Goal: Task Accomplishment & Management: Use online tool/utility

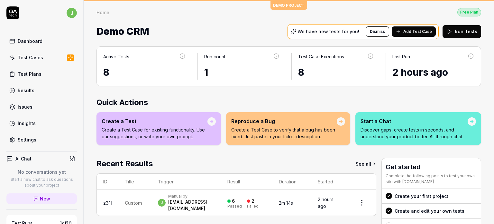
scroll to position [63, 0]
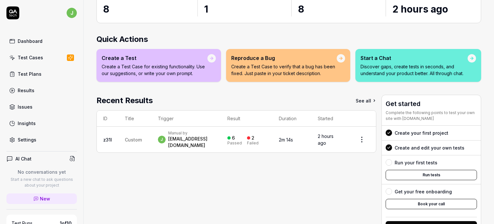
click at [28, 36] on link "Dashboard" at bounding box center [41, 41] width 70 height 13
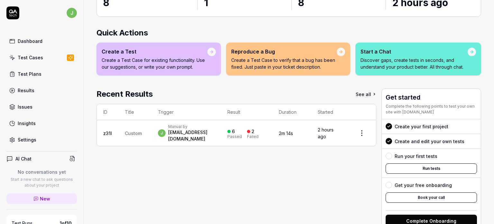
scroll to position [72, 0]
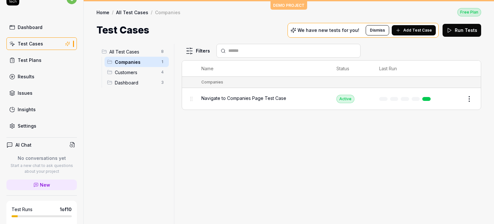
scroll to position [17, 0]
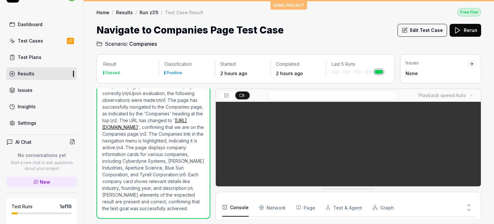
scroll to position [132, 0]
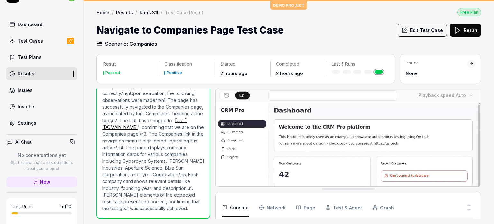
click at [37, 41] on div "Test Cases" at bounding box center [30, 40] width 25 height 7
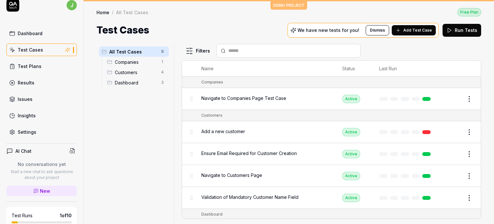
click at [234, 95] on span "Navigate to Companies Page Test Case" at bounding box center [244, 98] width 85 height 7
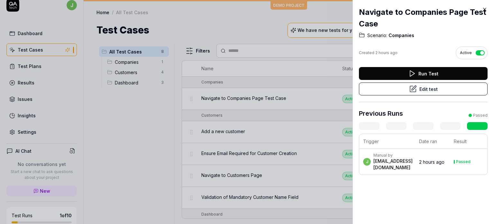
click at [415, 85] on button "Edit test" at bounding box center [423, 88] width 129 height 13
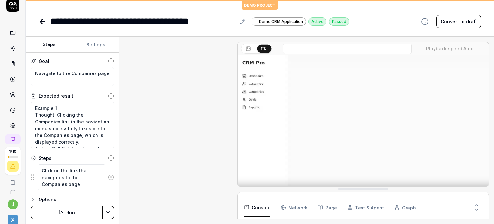
scroll to position [99, 0]
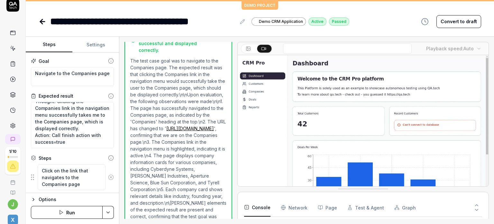
scroll to position [99, 0]
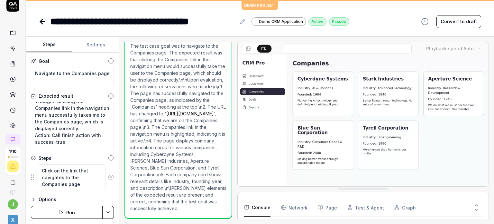
click at [250, 49] on icon at bounding box center [248, 49] width 3 height 2
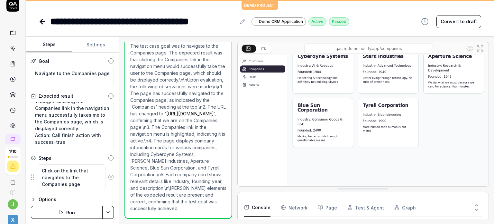
click at [269, 149] on img at bounding box center [363, 111] width 251 height 157
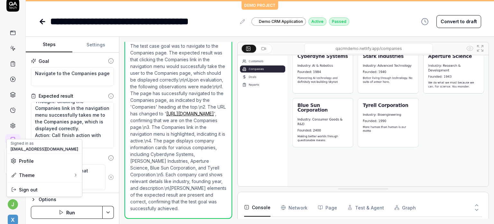
click at [14, 203] on html "**********" at bounding box center [247, 112] width 494 height 224
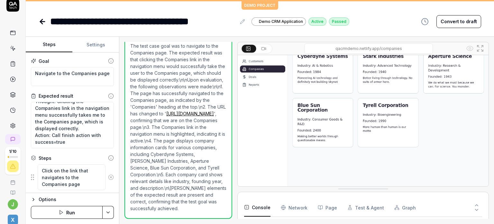
click at [10, 217] on html "**********" at bounding box center [247, 112] width 494 height 224
click at [10, 217] on span "X" at bounding box center [13, 219] width 10 height 10
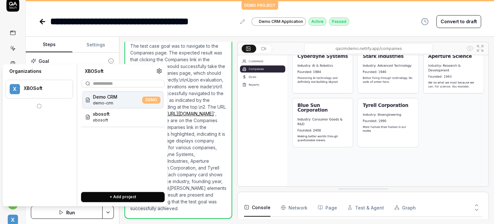
click at [10, 217] on span "X" at bounding box center [13, 219] width 10 height 10
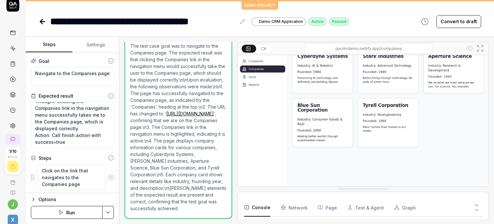
click at [10, 217] on span "X" at bounding box center [13, 219] width 10 height 10
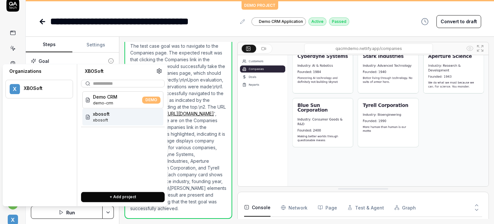
click at [106, 116] on span "xbosoft" at bounding box center [101, 113] width 17 height 7
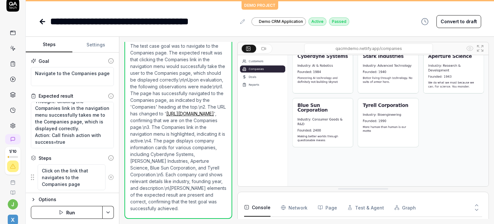
scroll to position [9, 0]
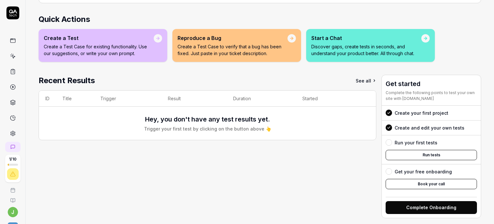
scroll to position [88, 0]
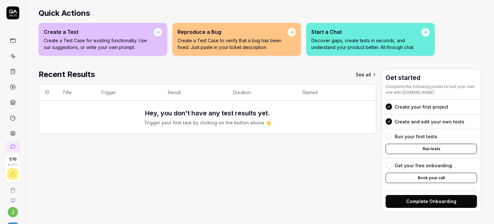
click at [10, 40] on icon at bounding box center [12, 40] width 5 height 0
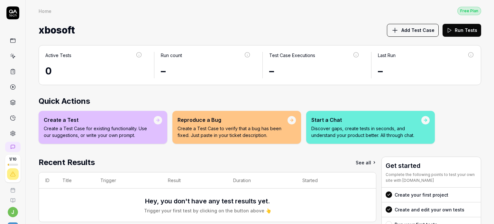
click at [12, 55] on icon at bounding box center [13, 56] width 3 height 3
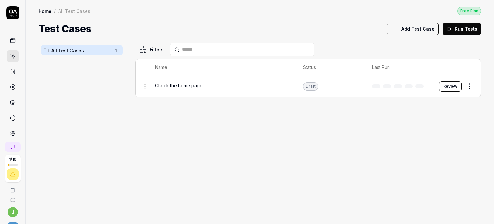
click at [192, 87] on span "Check the home page" at bounding box center [179, 85] width 48 height 7
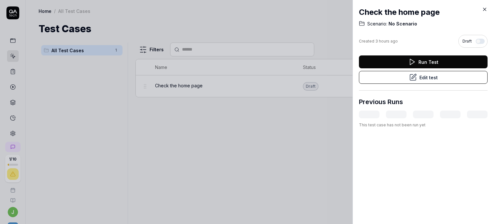
click at [419, 74] on button "Edit test" at bounding box center [423, 77] width 129 height 13
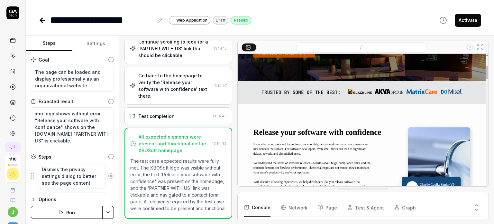
scroll to position [968, 0]
type textarea "*"
